Goal: Information Seeking & Learning: Learn about a topic

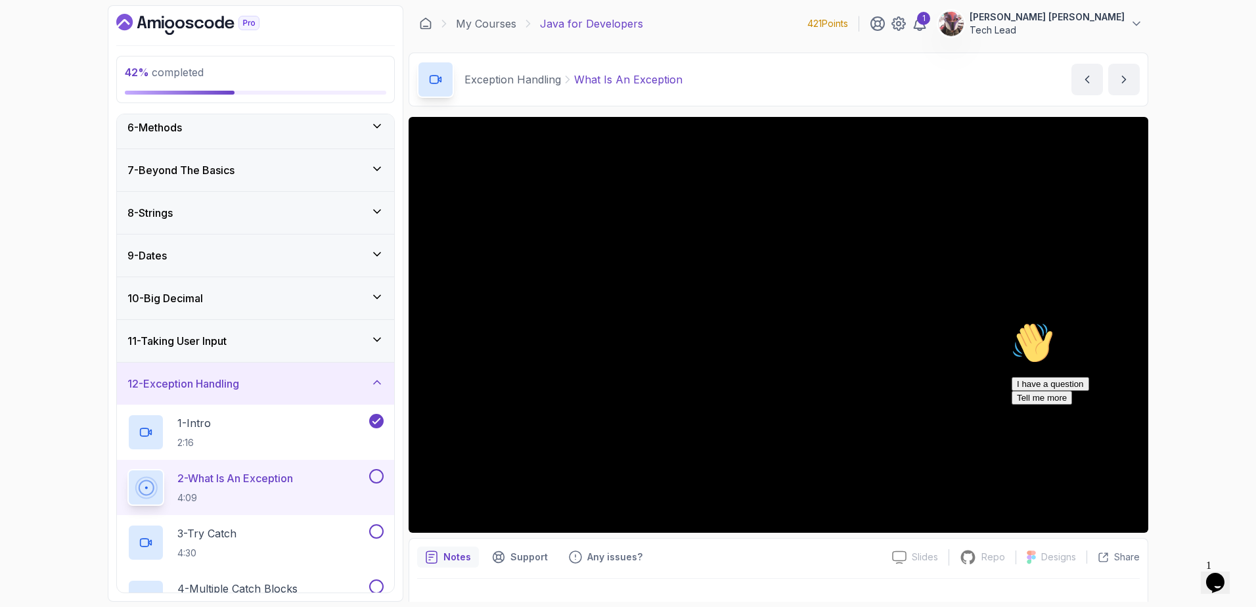
scroll to position [196, 0]
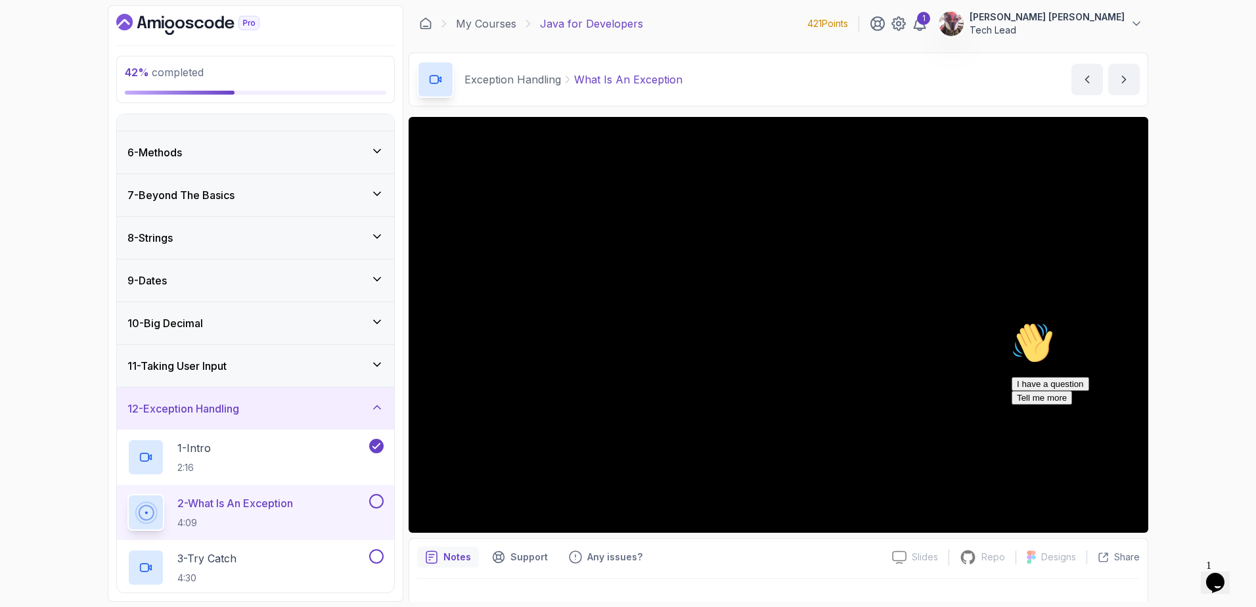
drag, startPoint x: 2236, startPoint y: 734, endPoint x: 1230, endPoint y: 417, distance: 1055.0
click at [1012, 322] on icon "Chat attention grabber" at bounding box center [1012, 322] width 0 height 0
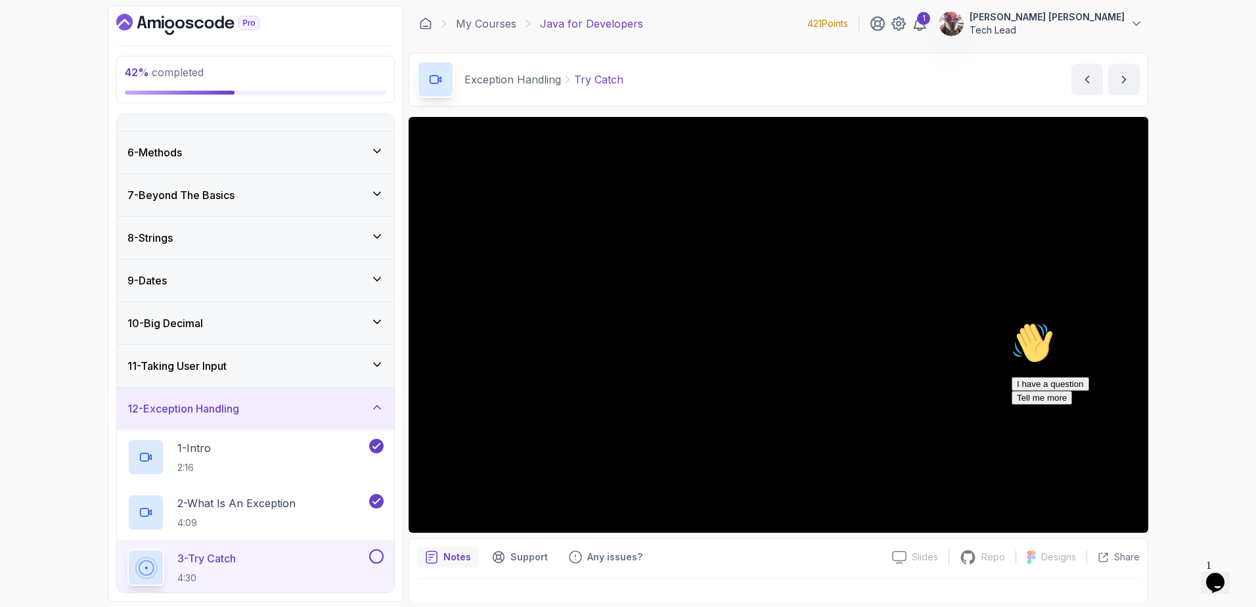
click at [1012, 322] on icon "Chat attention grabber" at bounding box center [1012, 322] width 0 height 0
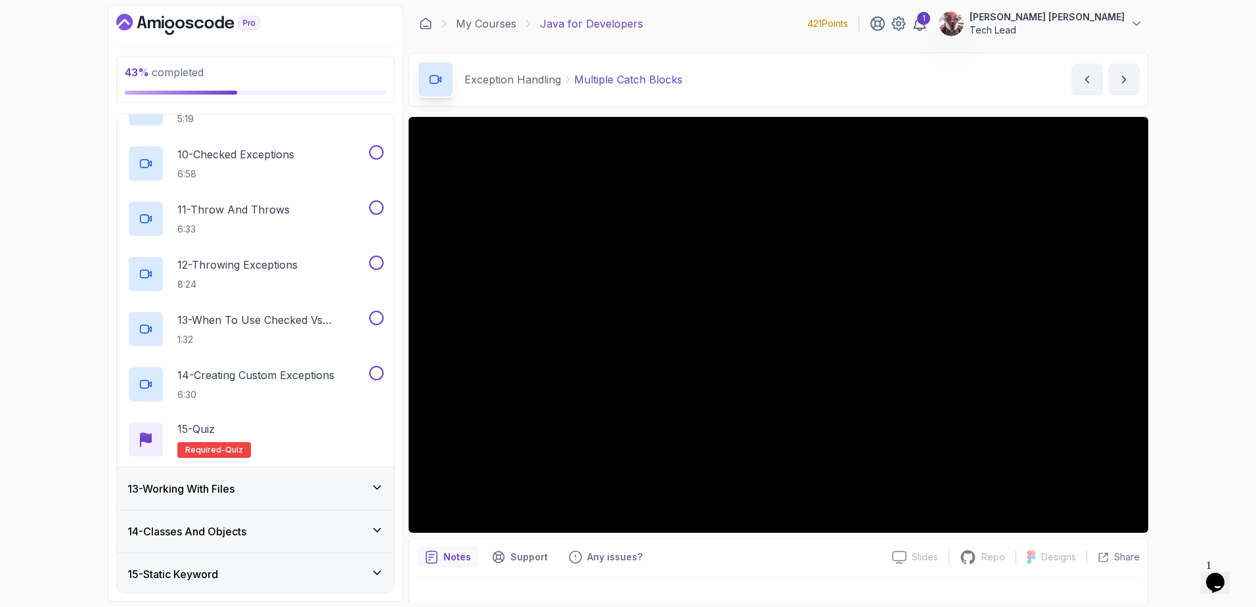
scroll to position [1073, 0]
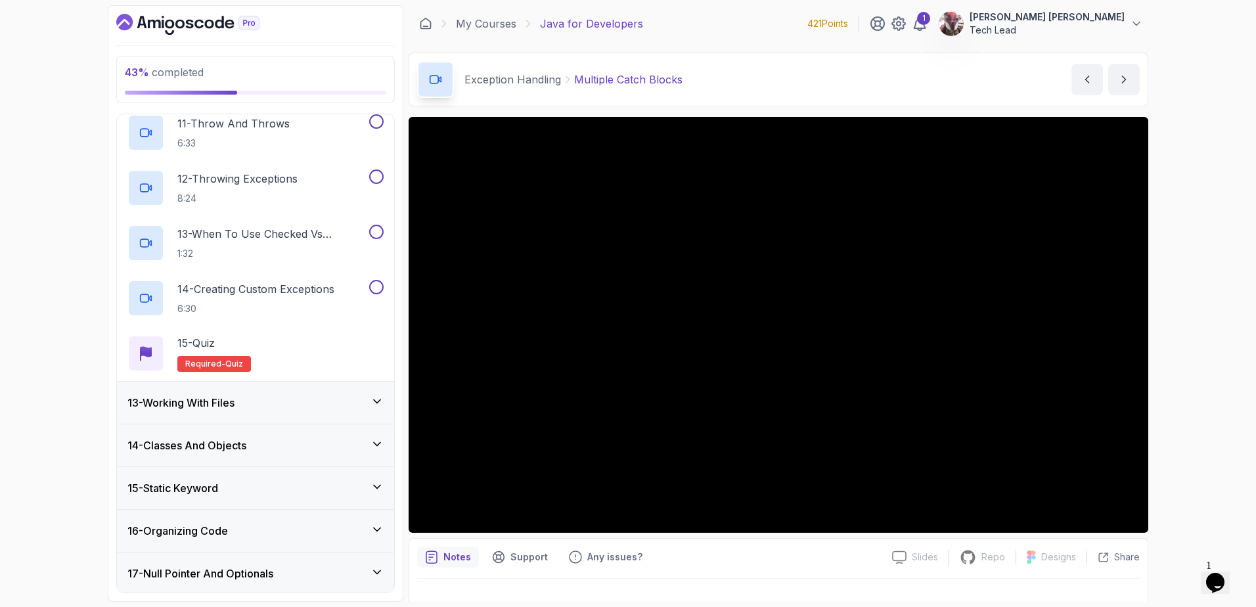
click at [378, 399] on icon at bounding box center [376, 401] width 13 height 13
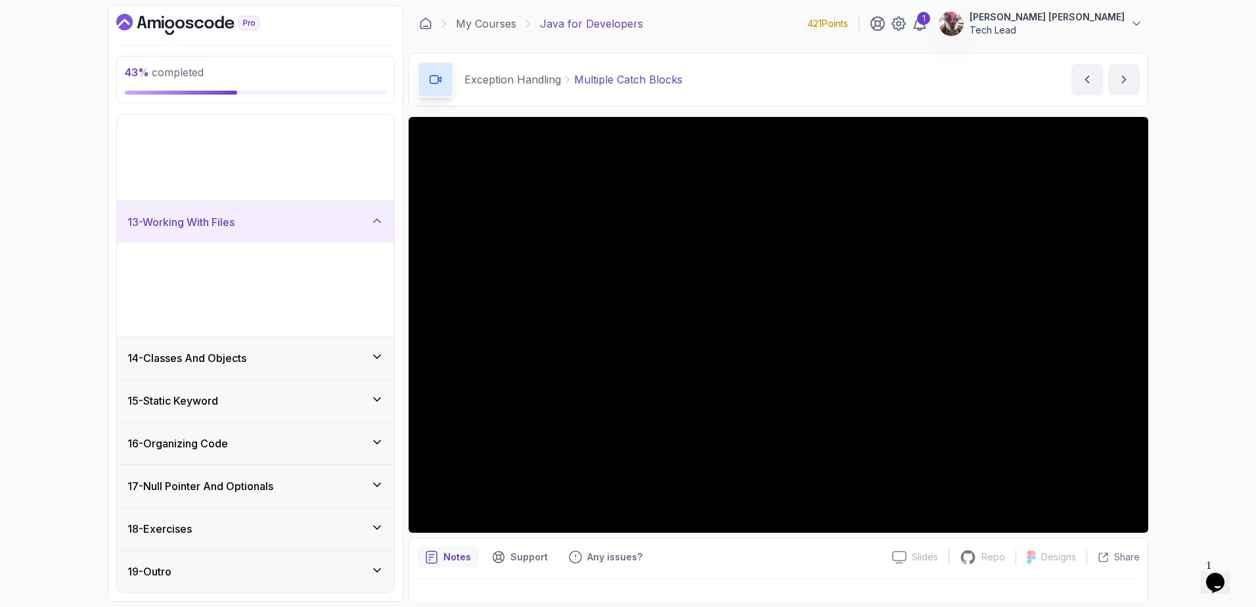
scroll to position [333, 0]
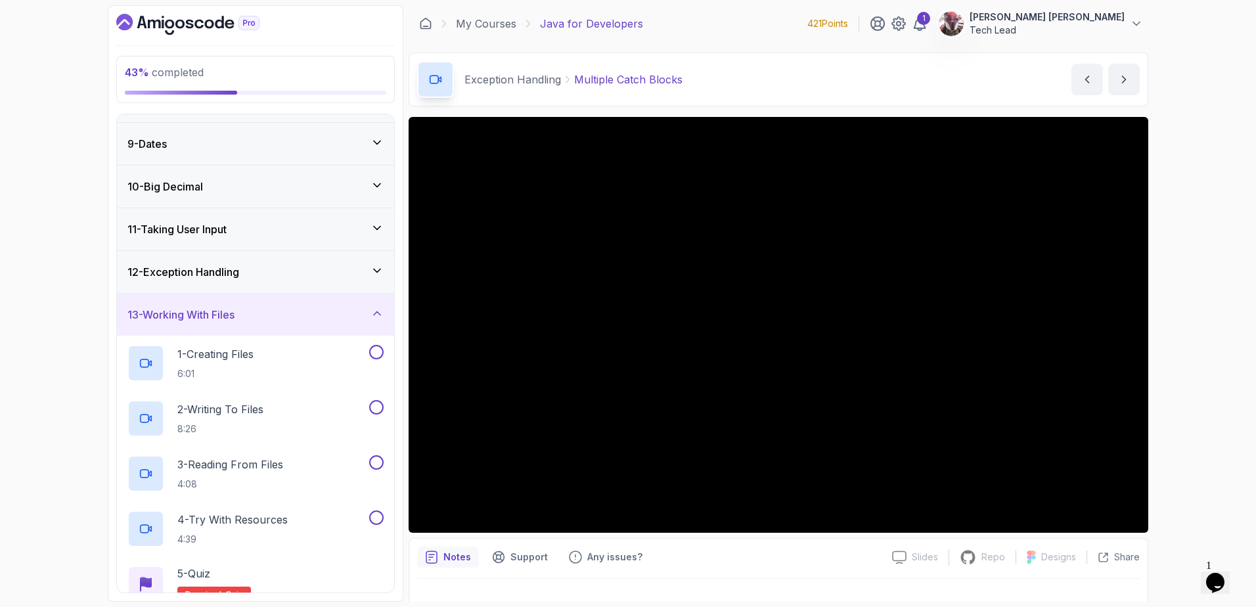
click at [374, 307] on icon at bounding box center [376, 313] width 13 height 13
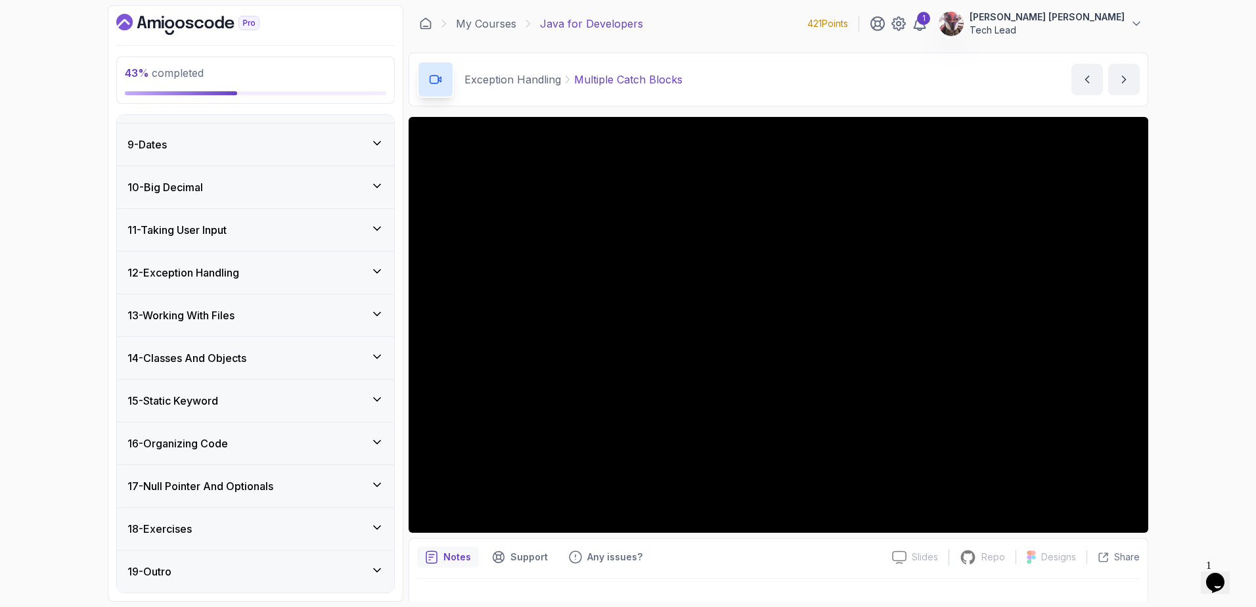
click at [378, 399] on icon at bounding box center [376, 399] width 13 height 13
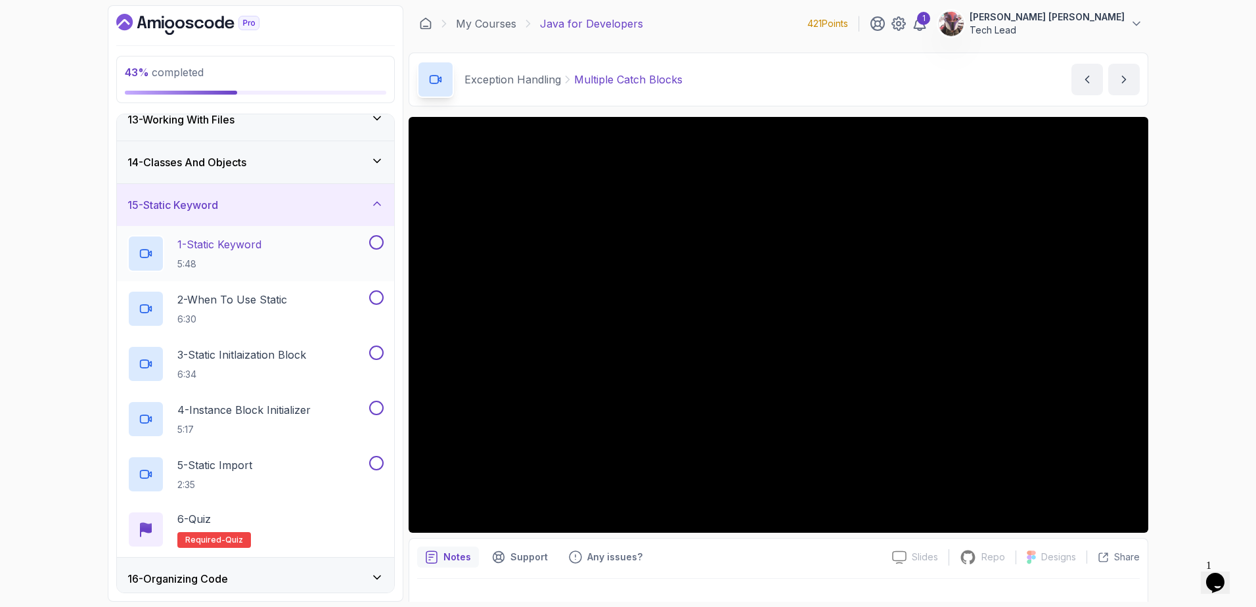
scroll to position [552, 0]
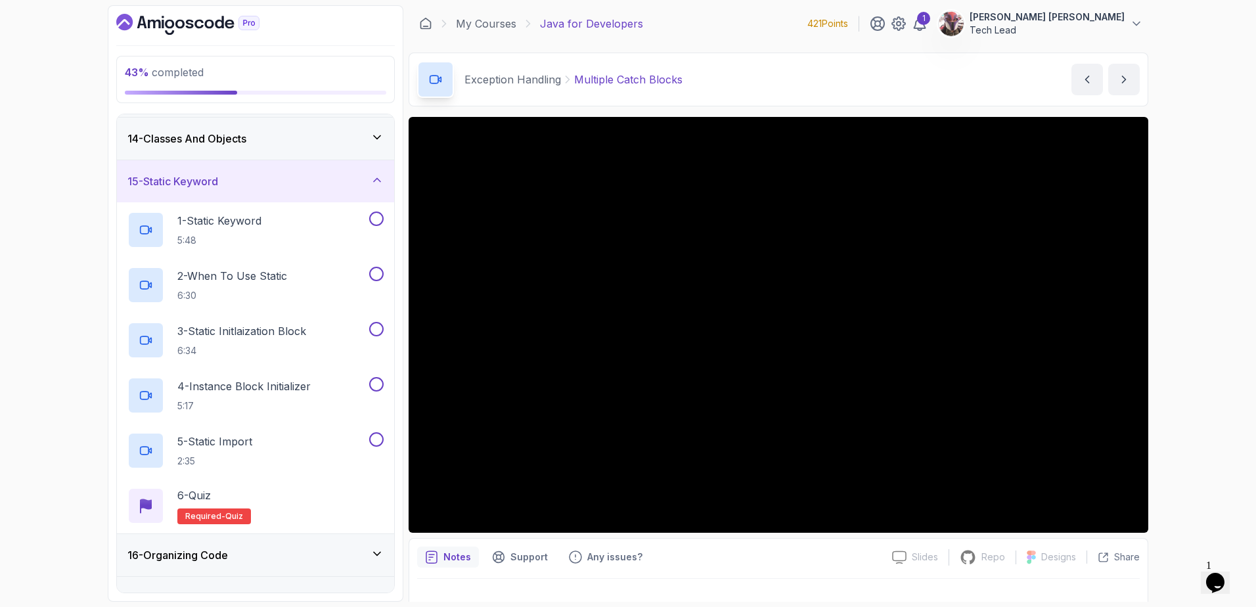
click at [379, 179] on icon at bounding box center [376, 179] width 13 height 13
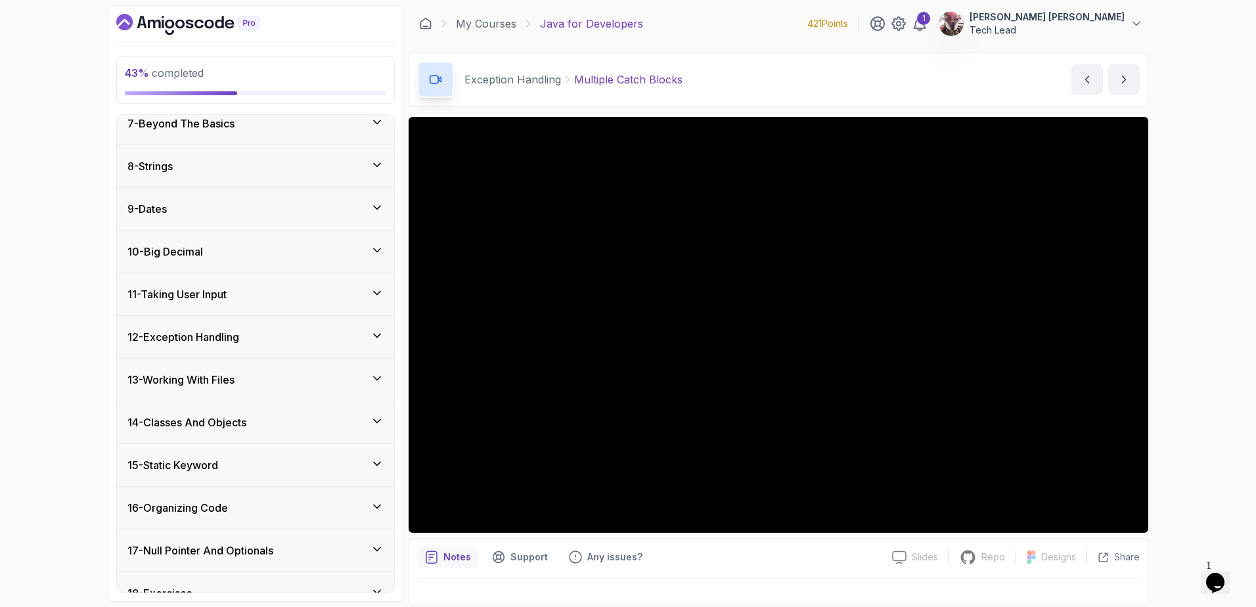
scroll to position [289, 0]
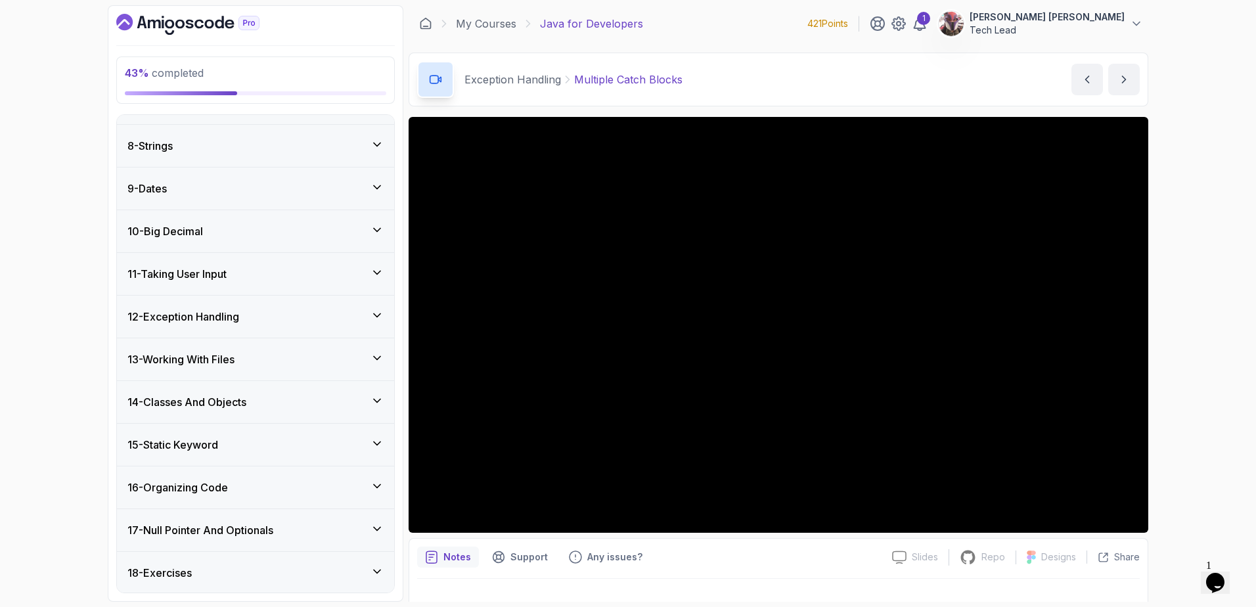
click at [378, 315] on icon at bounding box center [376, 315] width 13 height 13
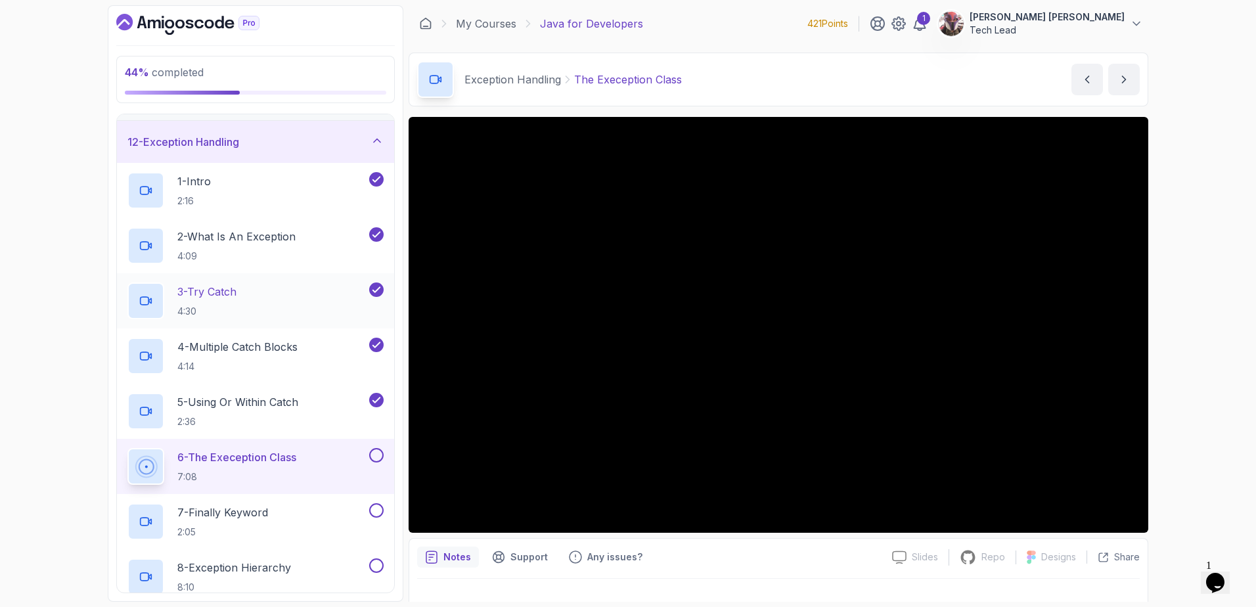
scroll to position [464, 0]
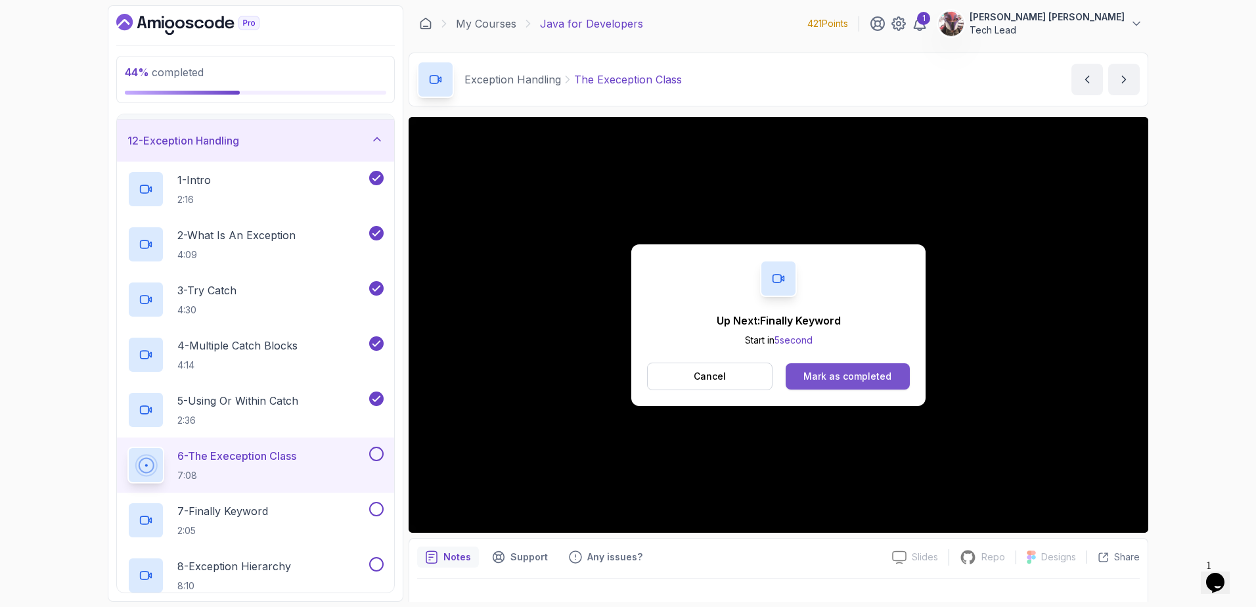
click at [834, 372] on div "Mark as completed" at bounding box center [847, 376] width 88 height 13
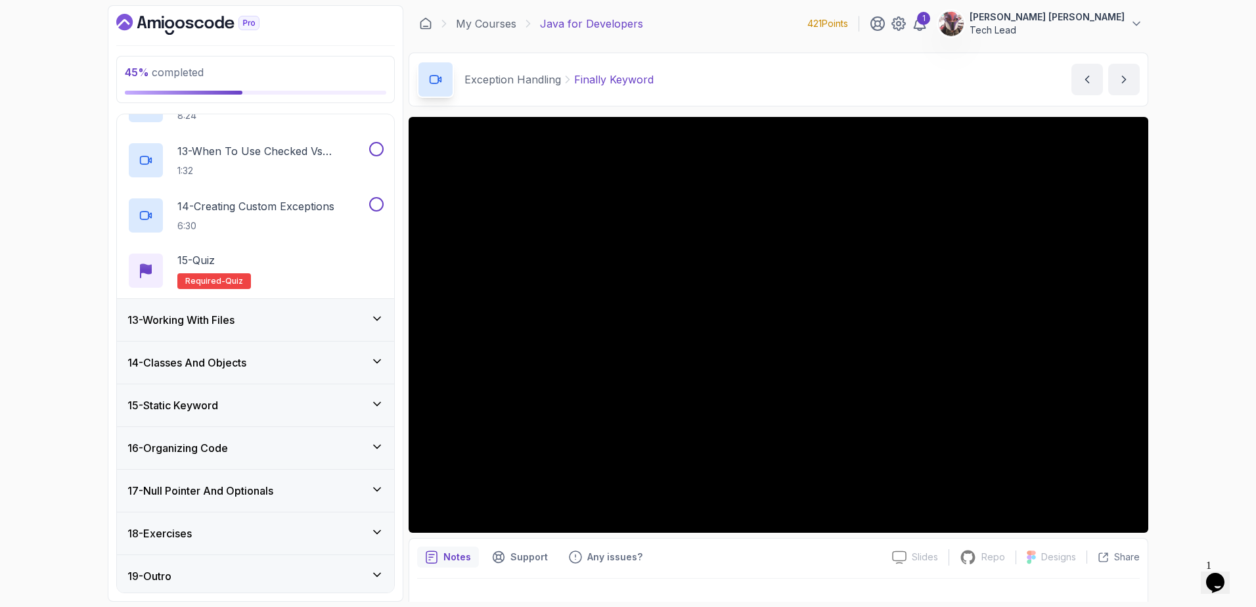
scroll to position [1160, 0]
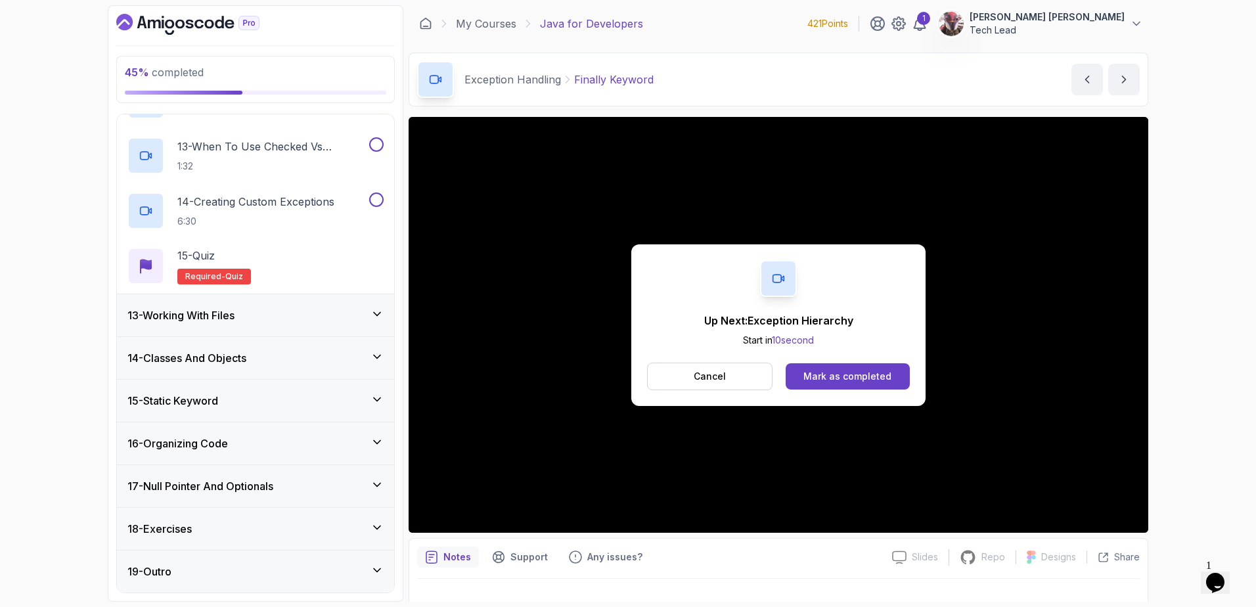
click at [380, 529] on icon at bounding box center [376, 527] width 13 height 13
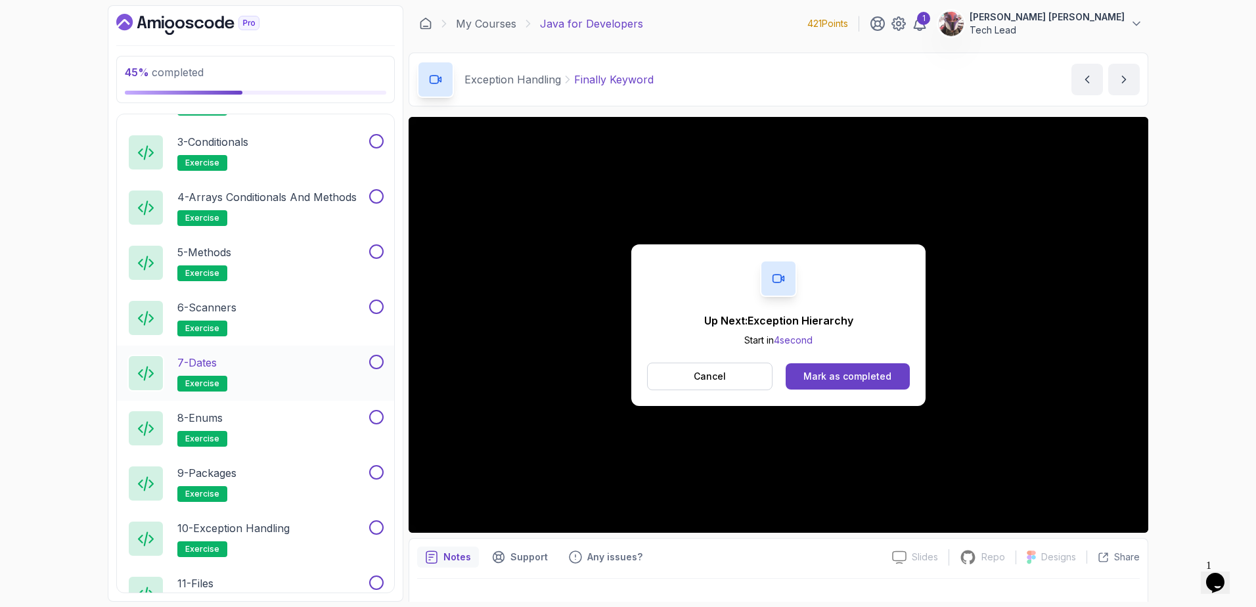
scroll to position [903, 0]
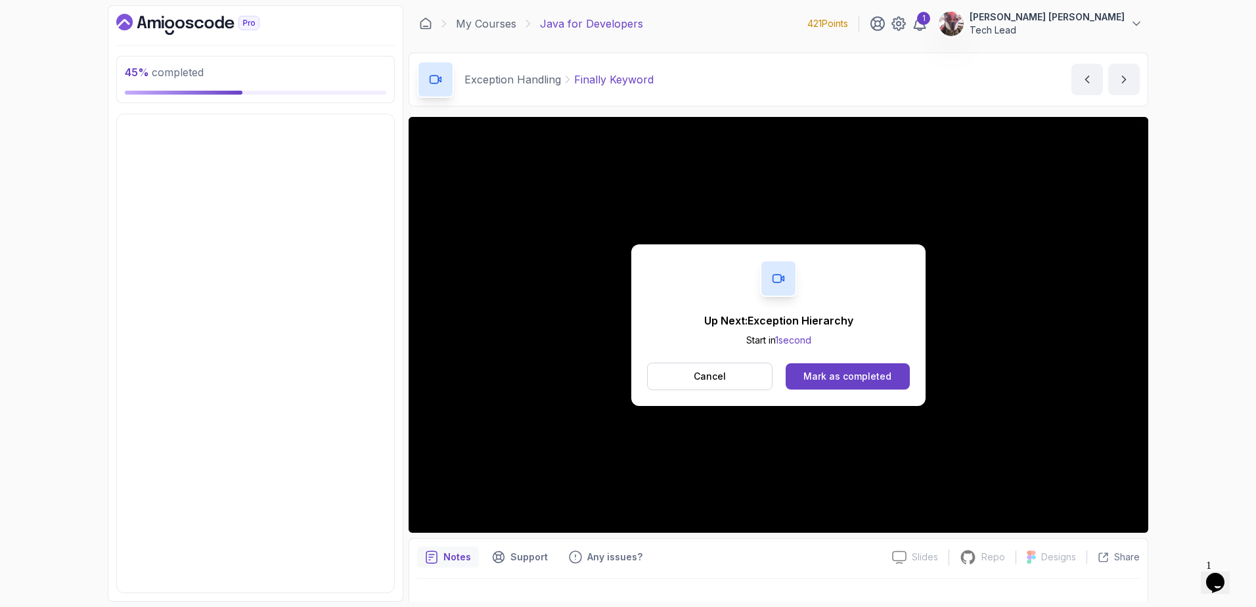
scroll to position [333, 0]
